Goal: Task Accomplishment & Management: Complete application form

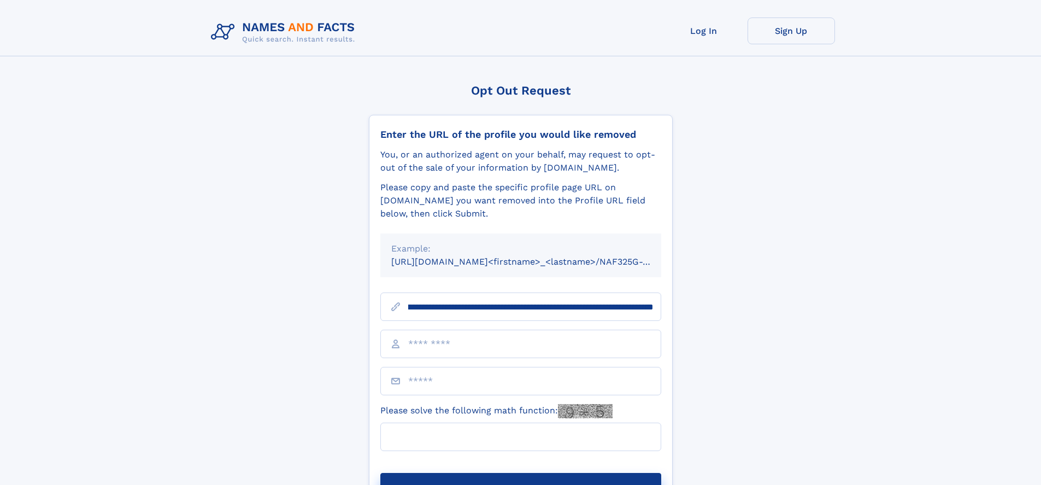
scroll to position [0, 138]
type input "**********"
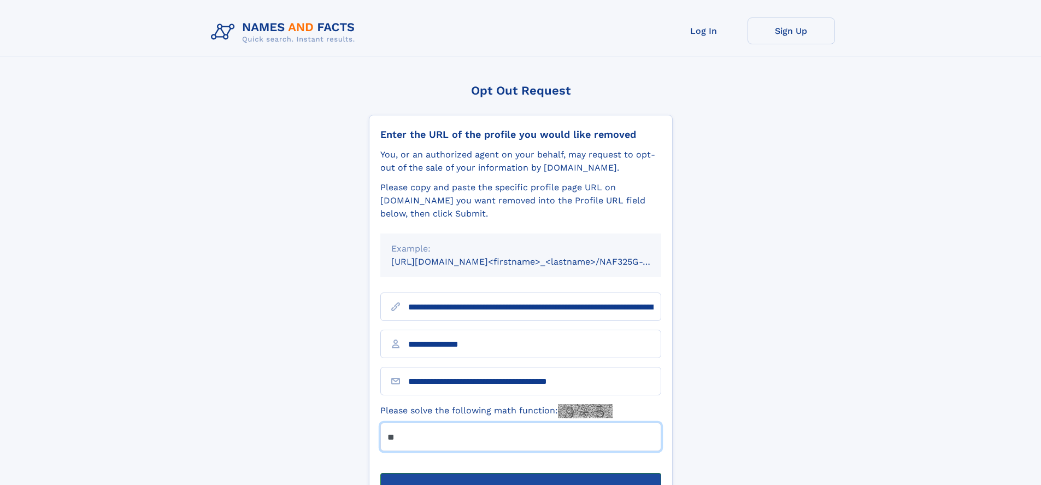
type input "**"
click at [520, 473] on button "Submit Opt Out Request" at bounding box center [520, 490] width 281 height 35
